Goal: Find specific page/section: Find specific page/section

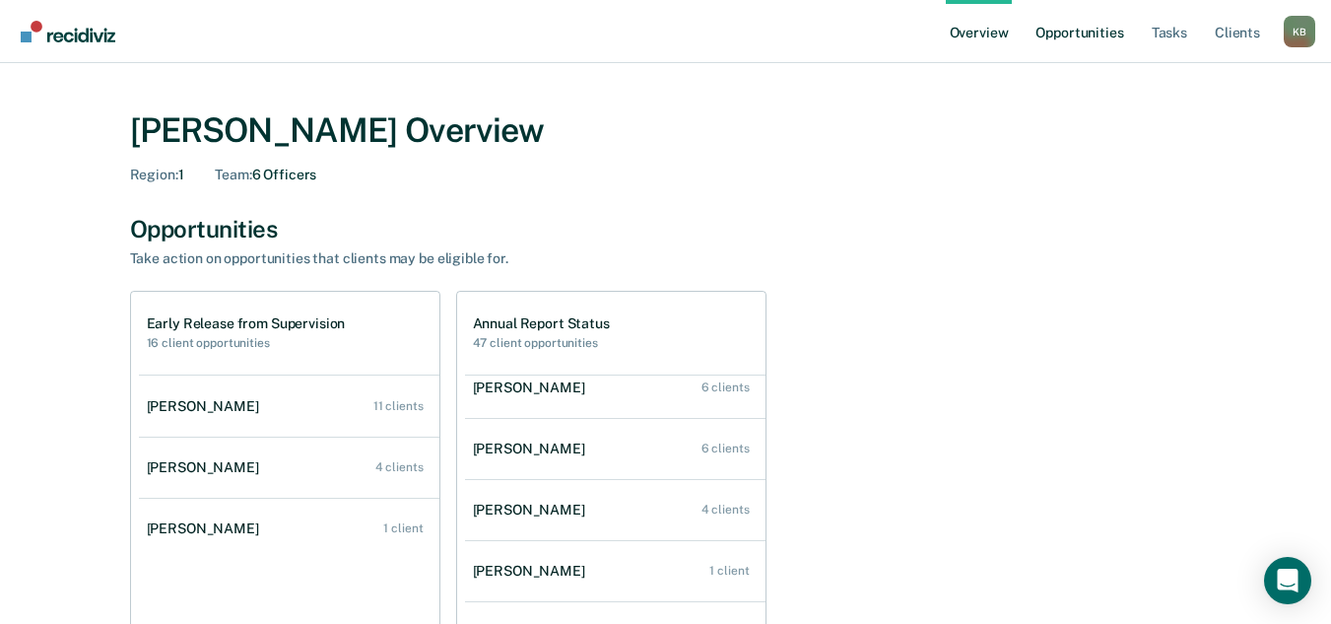
click at [1064, 37] on link "Opportunities" at bounding box center [1079, 31] width 96 height 63
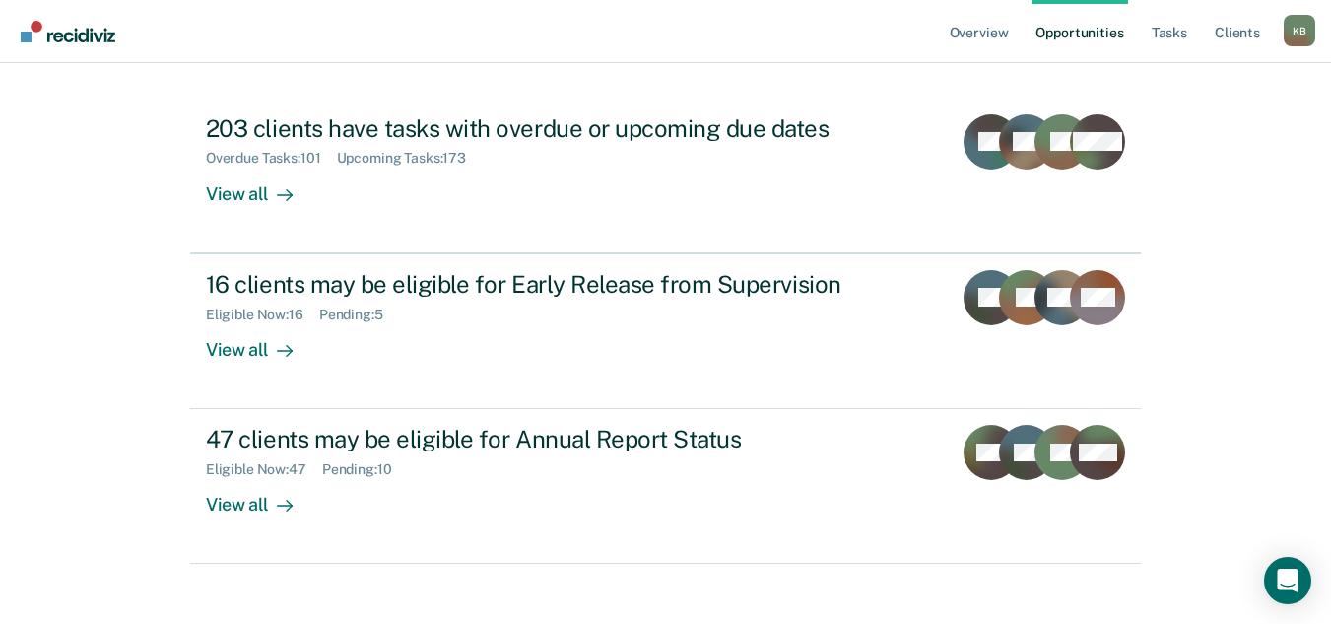
scroll to position [251, 0]
